Goal: Task Accomplishment & Management: Use online tool/utility

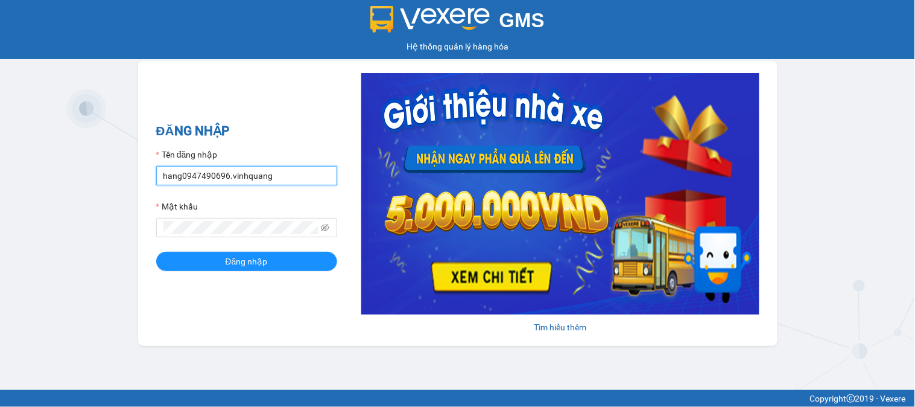
drag, startPoint x: 227, startPoint y: 180, endPoint x: 119, endPoint y: 185, distance: 107.5
click at [119, 185] on div "GMS Hệ thống quản lý hàng hóa ĐĂNG NHẬP Tên đăng nhập hang0947490696.vinhquang …" at bounding box center [457, 195] width 915 height 390
type input "manh0987834906.vinhquang"
click at [144, 237] on div "ĐĂNG NHẬP Tên đăng nhập manh0987834906.vinhquang Mật khẩu Đăng nhập Tìm hiểu th…" at bounding box center [458, 203] width 640 height 285
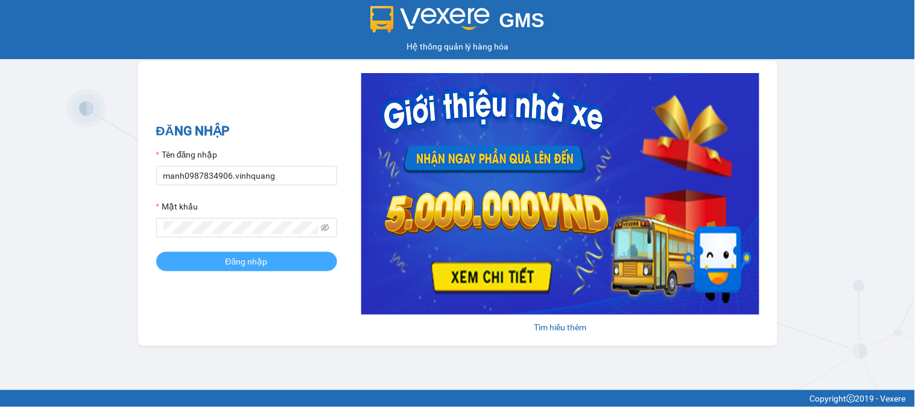
click at [202, 257] on button "Đăng nhập" at bounding box center [246, 261] width 181 height 19
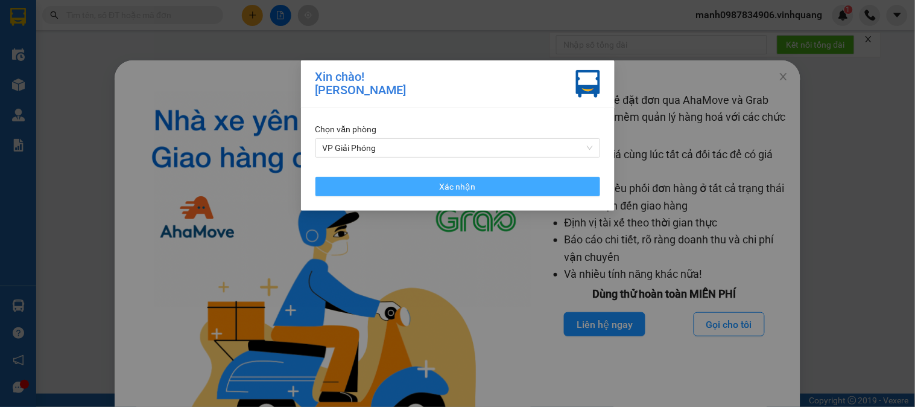
click at [449, 188] on span "Xác nhận" at bounding box center [458, 186] width 36 height 13
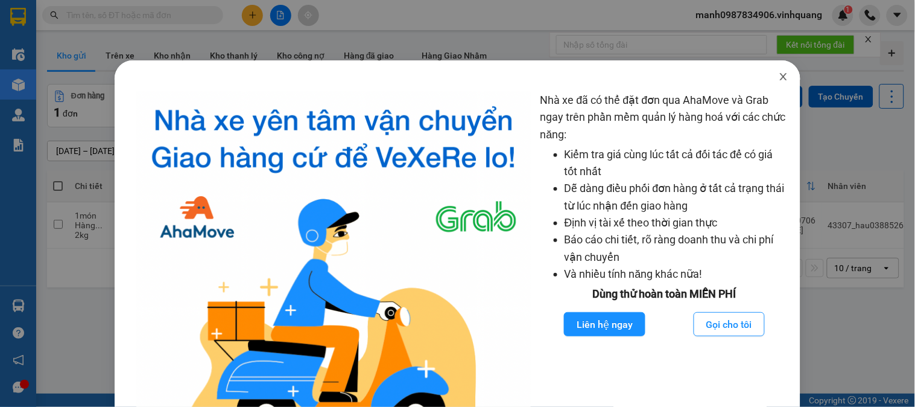
click at [781, 78] on icon "close" at bounding box center [784, 76] width 7 height 7
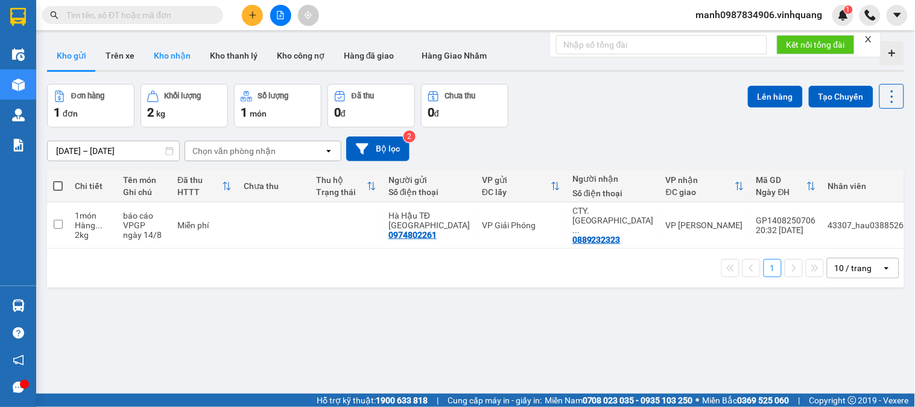
click at [183, 57] on button "Kho nhận" at bounding box center [172, 55] width 56 height 29
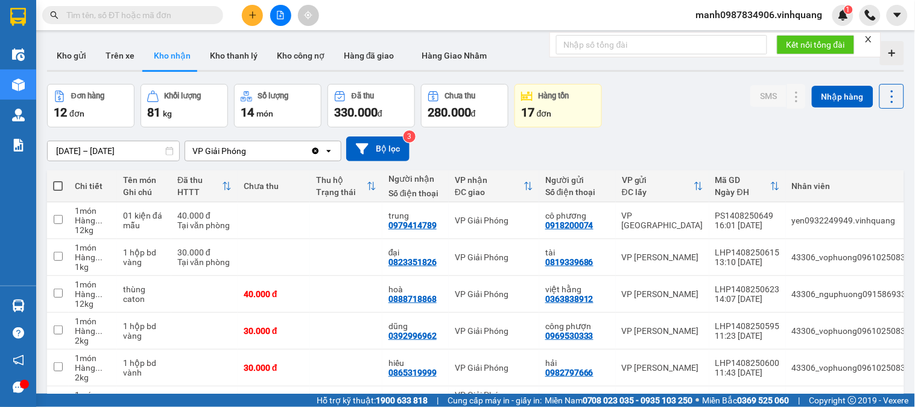
click at [86, 106] on div "12 đơn" at bounding box center [91, 112] width 74 height 17
click at [563, 99] on div "Hàng tồn" at bounding box center [554, 96] width 31 height 8
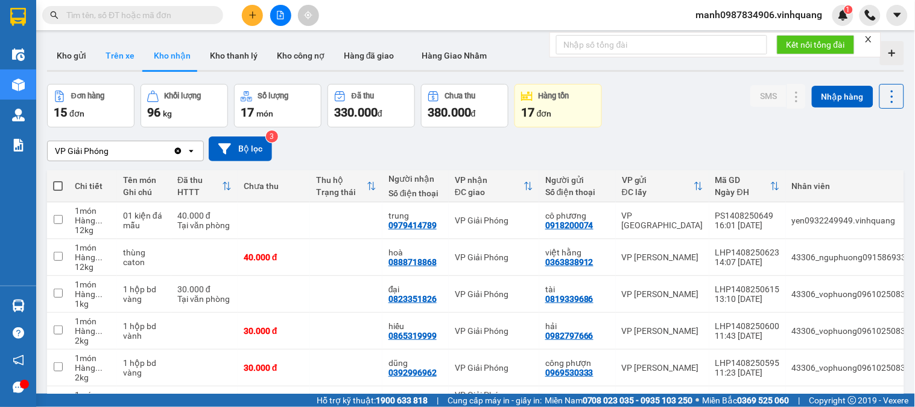
click at [122, 57] on button "Trên xe" at bounding box center [120, 55] width 48 height 29
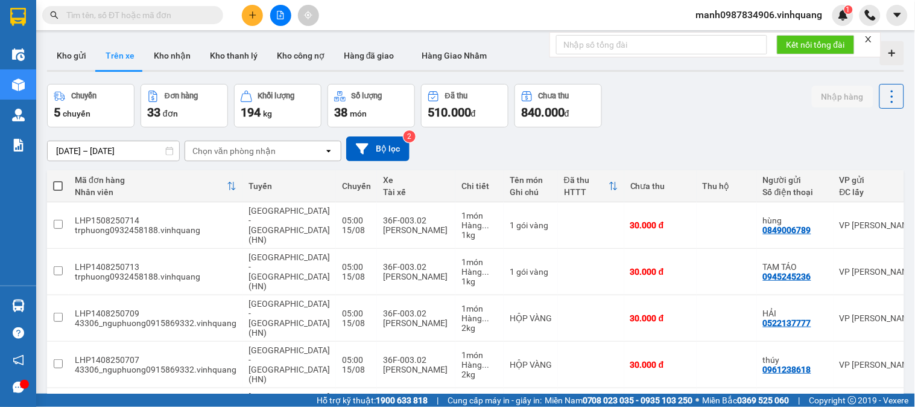
click at [228, 151] on div "Chọn văn phòng nhận" at bounding box center [233, 151] width 83 height 12
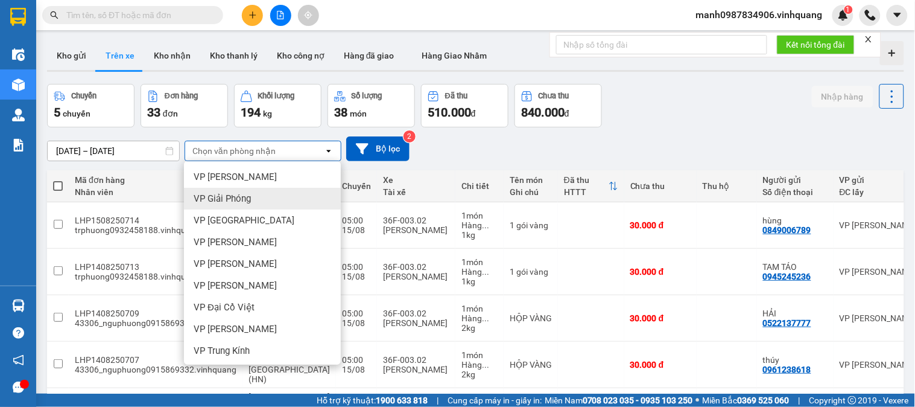
click at [232, 192] on span "VP Giải Phóng" at bounding box center [222, 198] width 57 height 12
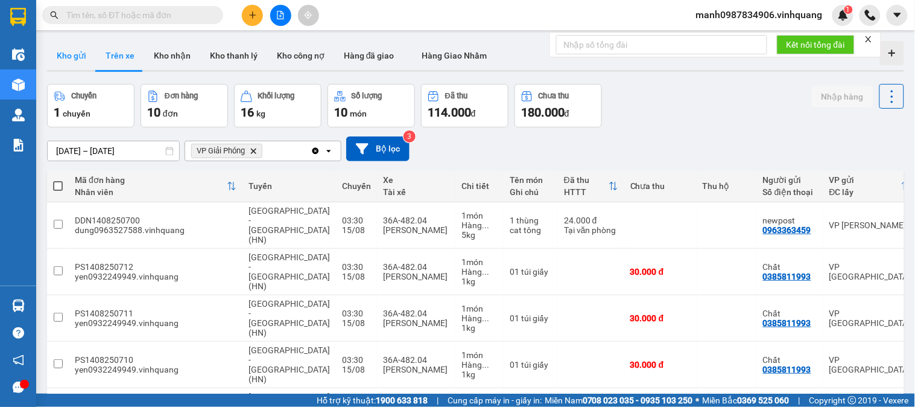
click at [73, 58] on button "Kho gửi" at bounding box center [71, 55] width 49 height 29
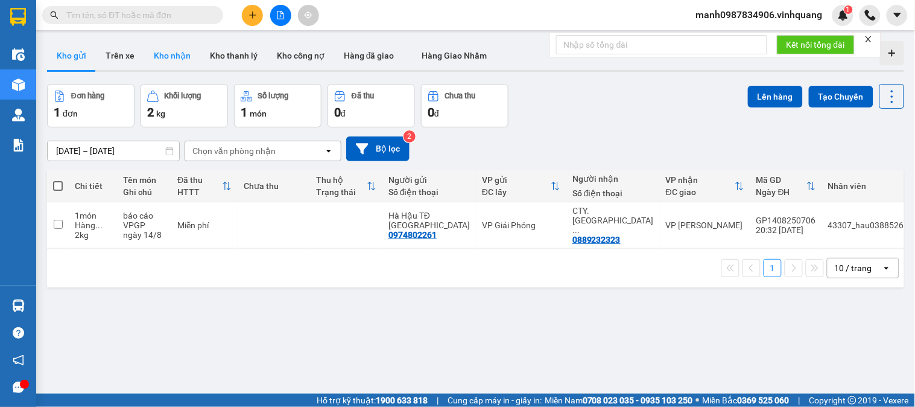
click at [163, 53] on button "Kho nhận" at bounding box center [172, 55] width 56 height 29
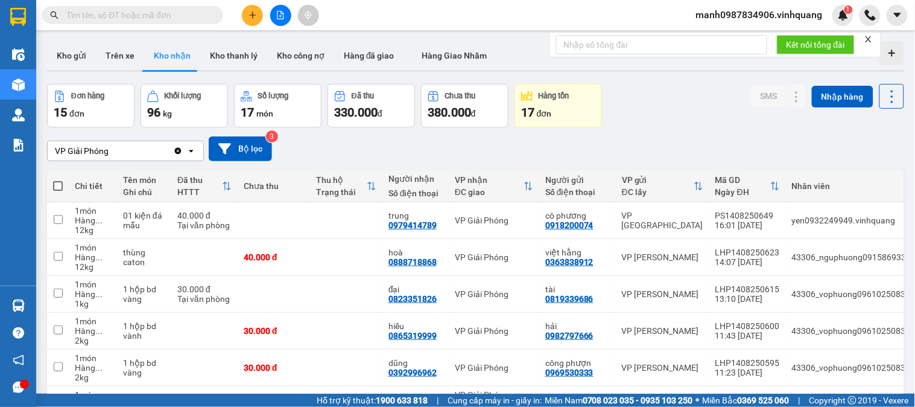
scroll to position [232, 0]
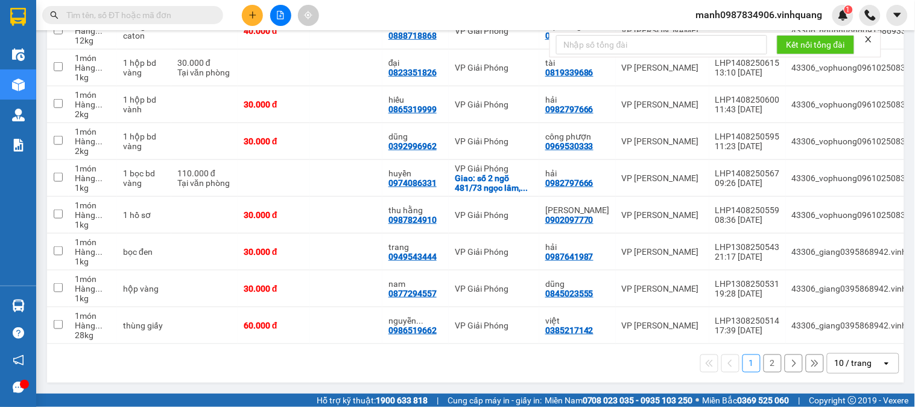
click at [764, 362] on button "2" at bounding box center [773, 363] width 18 height 18
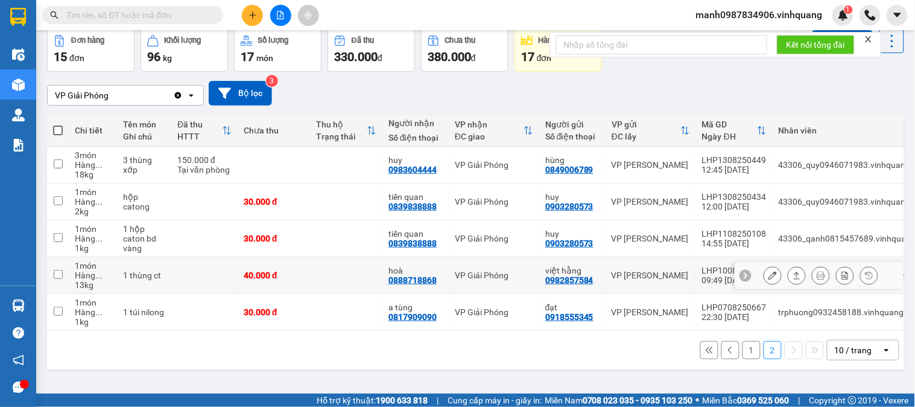
scroll to position [0, 0]
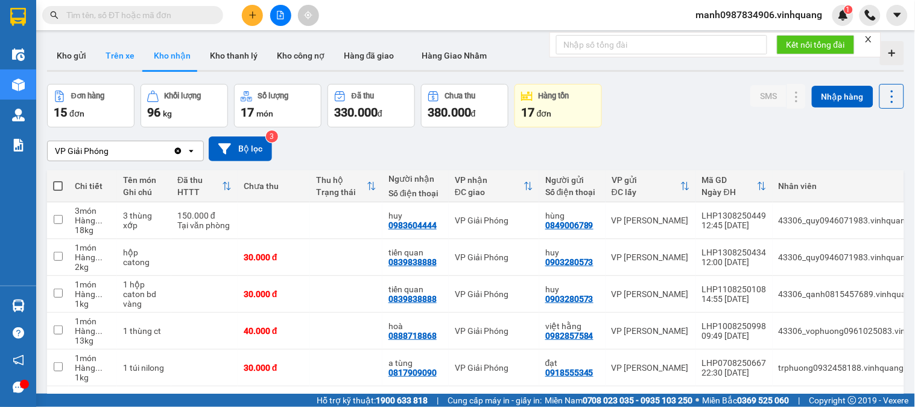
click at [118, 52] on button "Trên xe" at bounding box center [120, 55] width 48 height 29
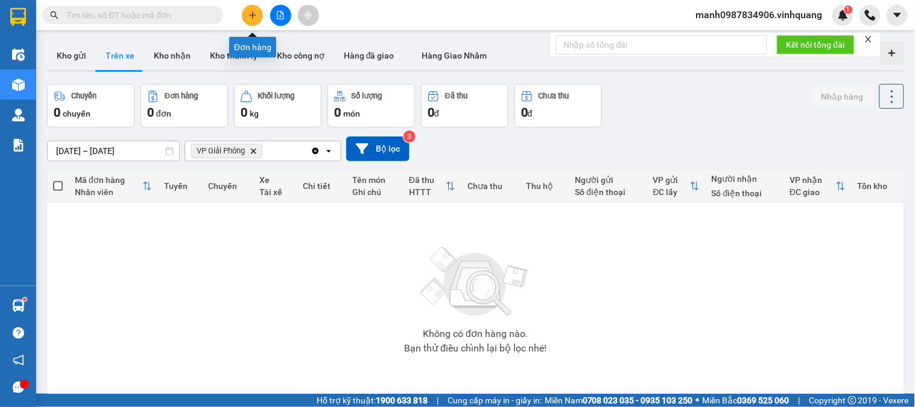
click at [252, 14] on icon "plus" at bounding box center [252, 14] width 7 height 1
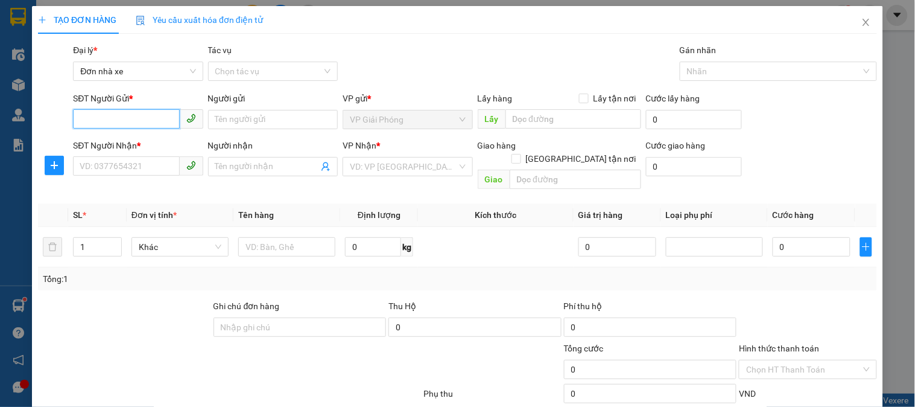
click at [109, 122] on input "SĐT Người Gửi *" at bounding box center [126, 118] width 106 height 19
type input "0345398275"
click at [148, 142] on div "0345398275 - chị diễm" at bounding box center [137, 143] width 114 height 13
type input "chị diễm"
type input "0396598868"
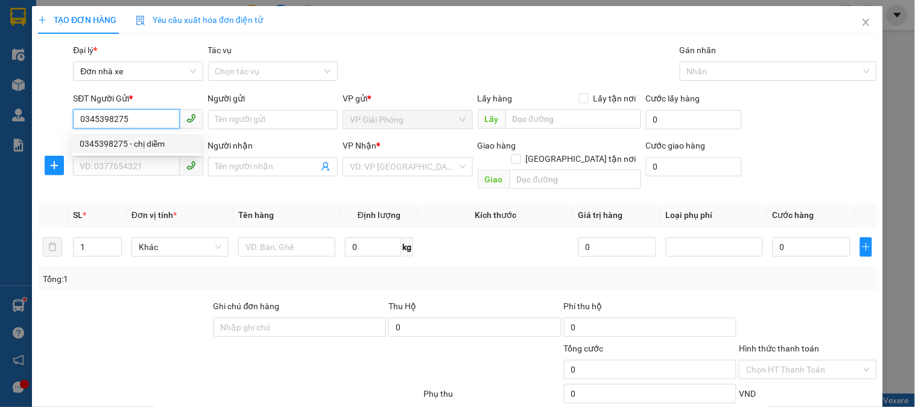
type input "chị [PERSON_NAME]"
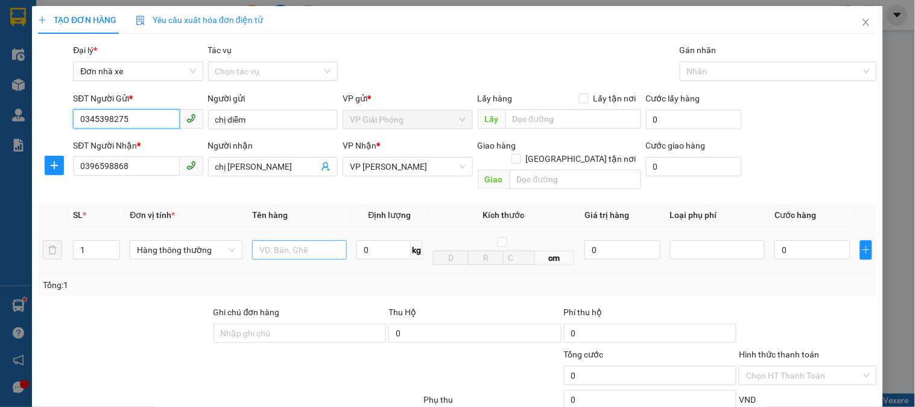
type input "0345398275"
click at [297, 240] on input "text" at bounding box center [299, 249] width 95 height 19
type input "xôp bd vàng"
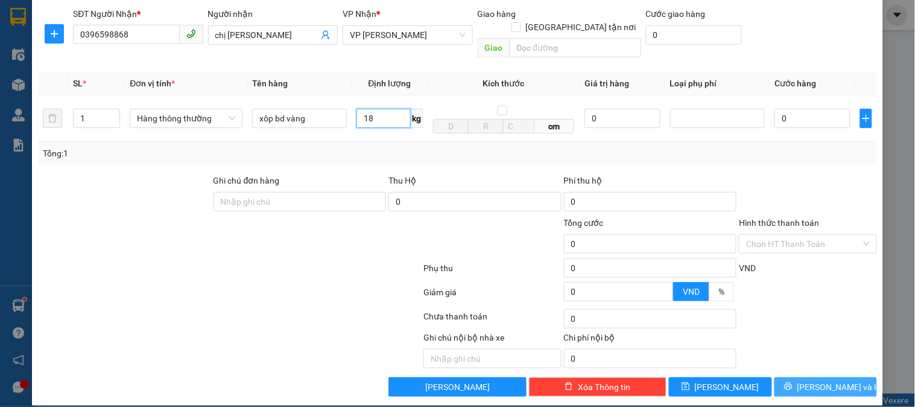
type input "18"
click at [816, 380] on span "[PERSON_NAME] và In" at bounding box center [840, 386] width 84 height 13
type input "50.000"
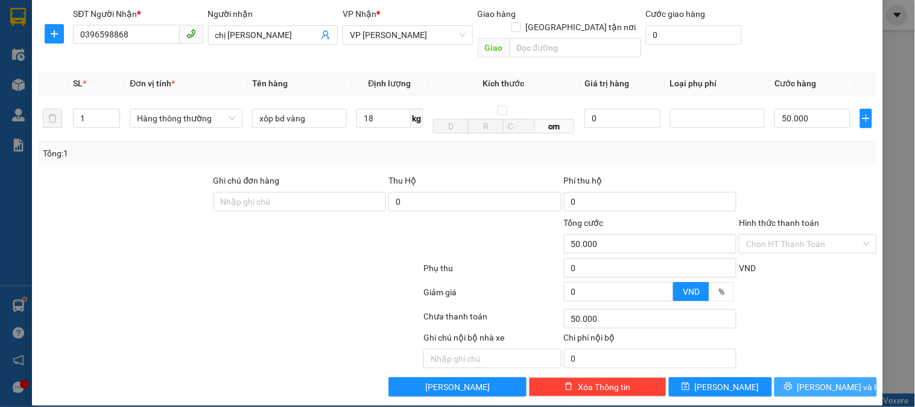
type input "50.000"
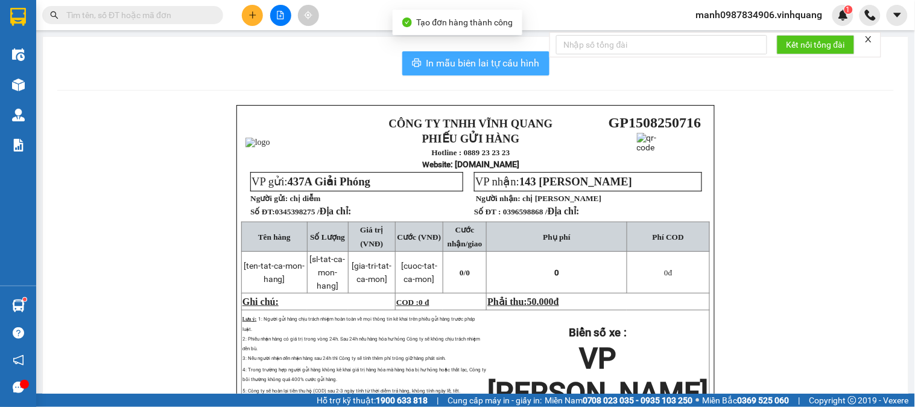
click at [433, 63] on span "In mẫu biên lai tự cấu hình" at bounding box center [483, 63] width 113 height 15
